Goal: Information Seeking & Learning: Learn about a topic

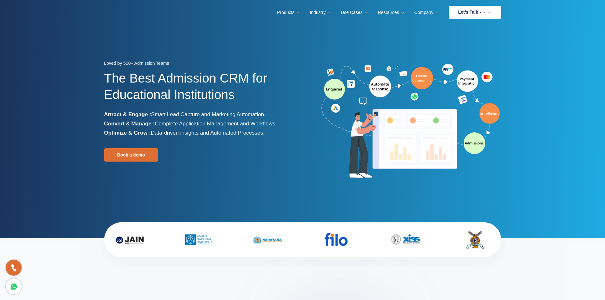
click at [274, 164] on div "Loved by 500+ Admission Teams The Best Admission CRM for Educational Institutio…" at bounding box center [201, 121] width 194 height 125
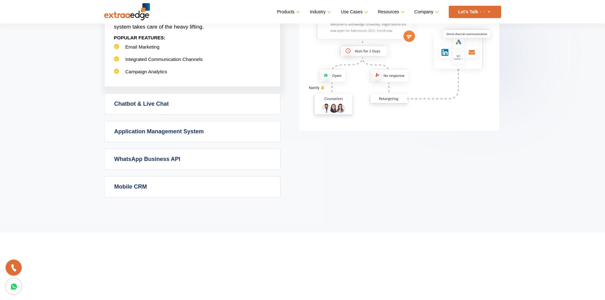
scroll to position [424, 0]
click at [126, 211] on section "Powerful Admission CRM with simplicity Admission CRM Admission CRM software tak…" at bounding box center [302, 23] width 605 height 418
click at [156, 190] on link "Mobile CRM" at bounding box center [192, 186] width 176 height 21
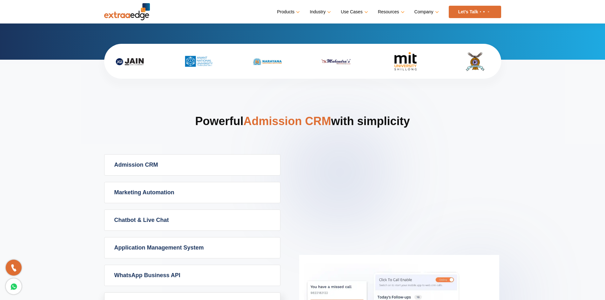
scroll to position [0, 0]
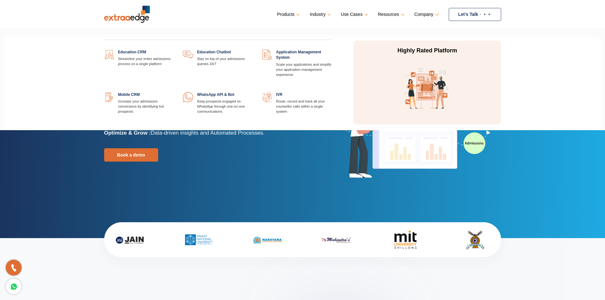
click at [294, 10] on link "Products" at bounding box center [288, 14] width 22 height 9
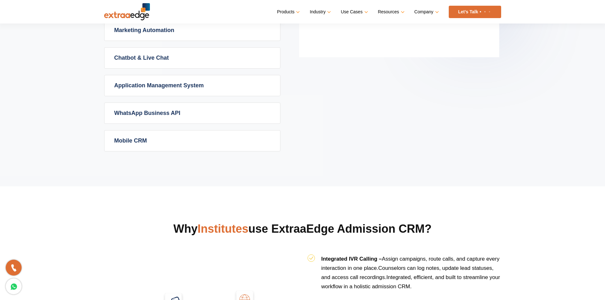
scroll to position [470, 0]
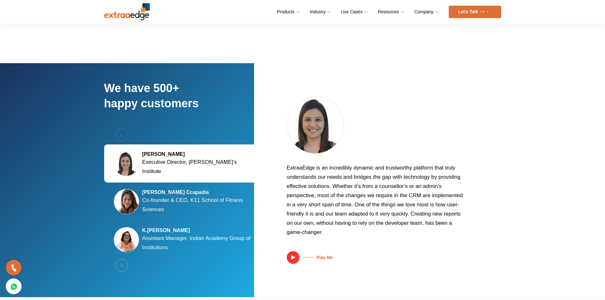
scroll to position [868, 0]
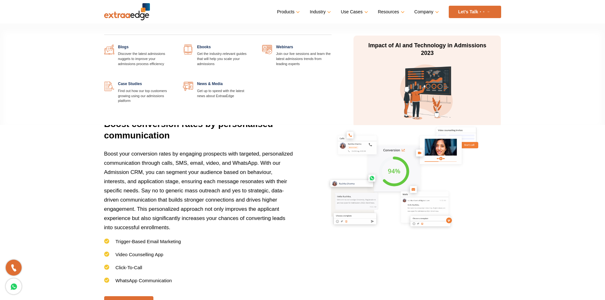
click at [173, 44] on link at bounding box center [173, 44] width 0 height 0
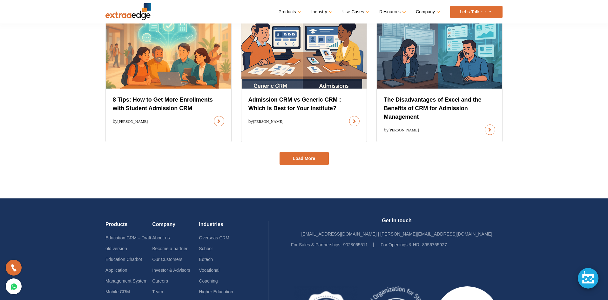
scroll to position [377, 0]
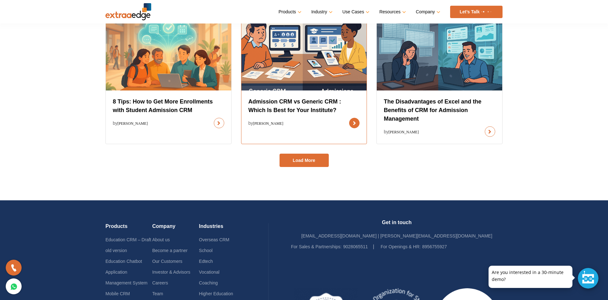
click at [349, 118] on link at bounding box center [354, 123] width 10 height 10
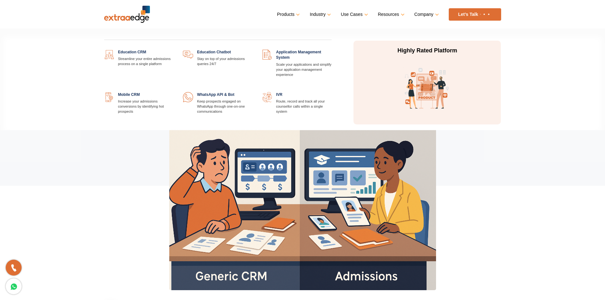
click at [286, 16] on link "Products" at bounding box center [288, 14] width 22 height 9
click at [283, 18] on link "Products" at bounding box center [288, 14] width 22 height 9
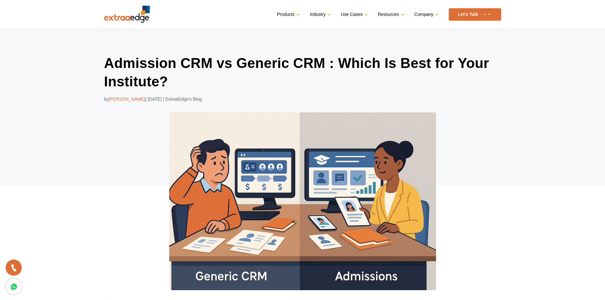
scroll to position [2, 0]
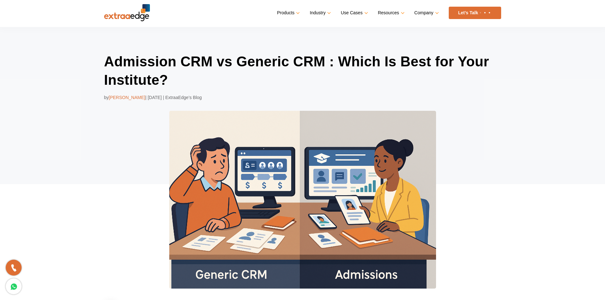
click at [141, 12] on img at bounding box center [127, 12] width 46 height 17
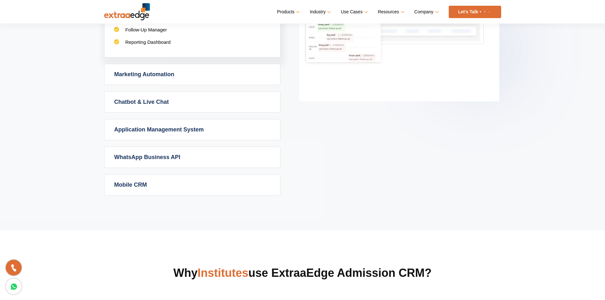
scroll to position [425, 0]
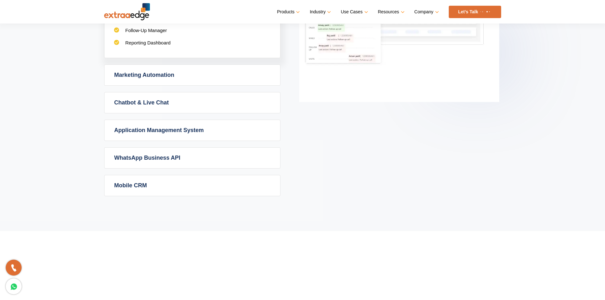
click at [160, 105] on link "Chatbot & Live Chat" at bounding box center [192, 102] width 176 height 21
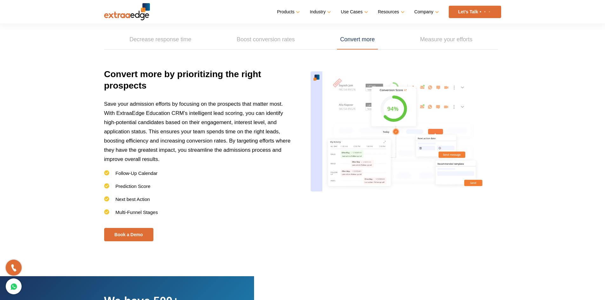
scroll to position [933, 0]
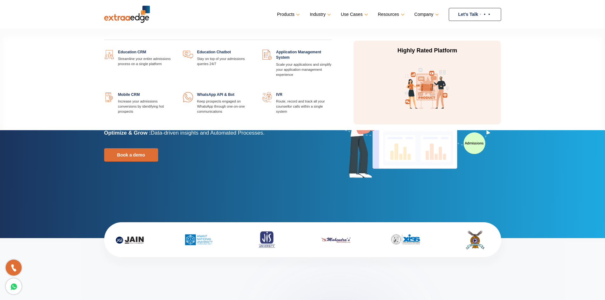
click at [331, 92] on link at bounding box center [331, 92] width 0 height 0
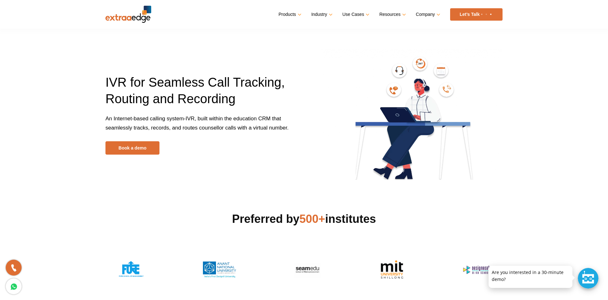
click at [129, 14] on img at bounding box center [128, 14] width 46 height 17
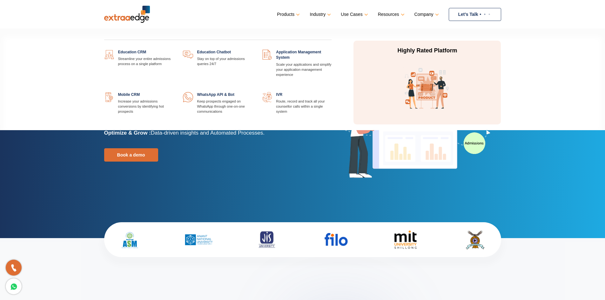
click at [173, 50] on link at bounding box center [173, 50] width 0 height 0
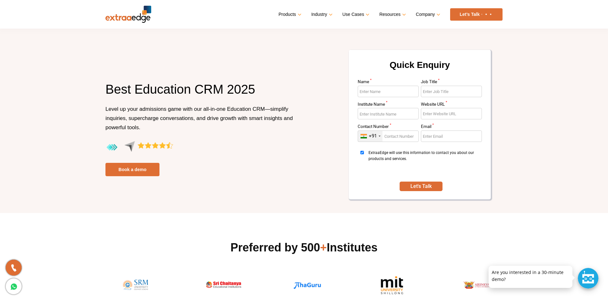
click at [593, 283] on div at bounding box center [588, 278] width 21 height 21
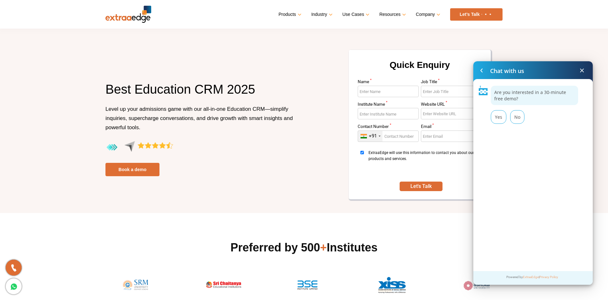
click at [584, 70] on span at bounding box center [582, 71] width 8 height 8
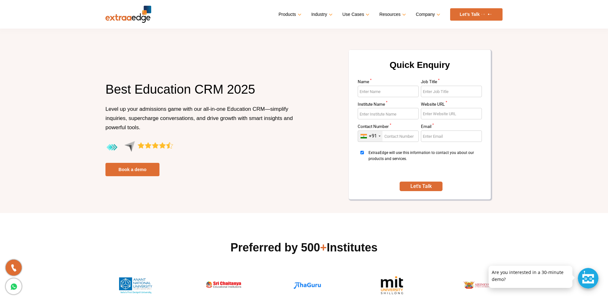
click at [161, 90] on h1 "Best Education CRM 2025" at bounding box center [202, 92] width 194 height 23
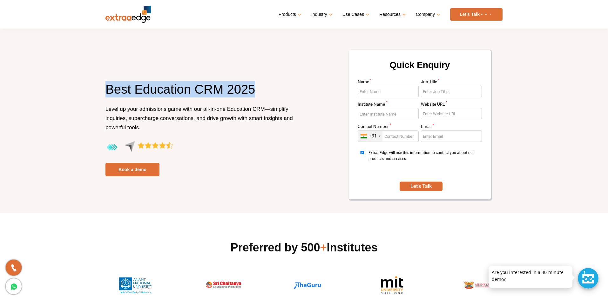
click at [161, 90] on h1 "Best Education CRM 2025" at bounding box center [202, 92] width 194 height 23
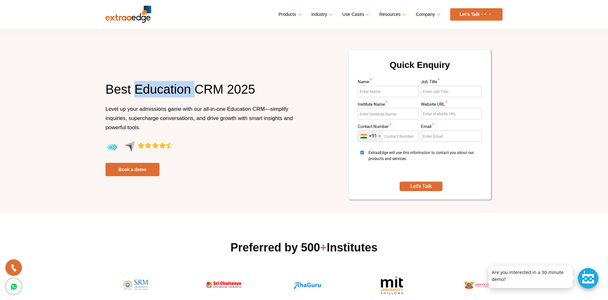
click at [161, 90] on h1 "Best Education CRM 2025" at bounding box center [202, 92] width 194 height 23
